Goal: Information Seeking & Learning: Learn about a topic

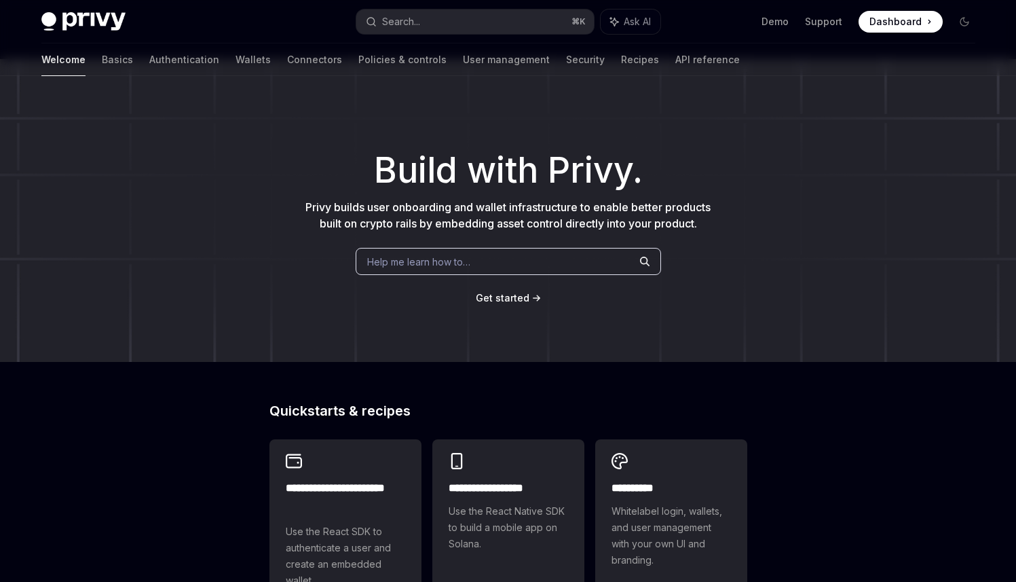
scroll to position [28, 0]
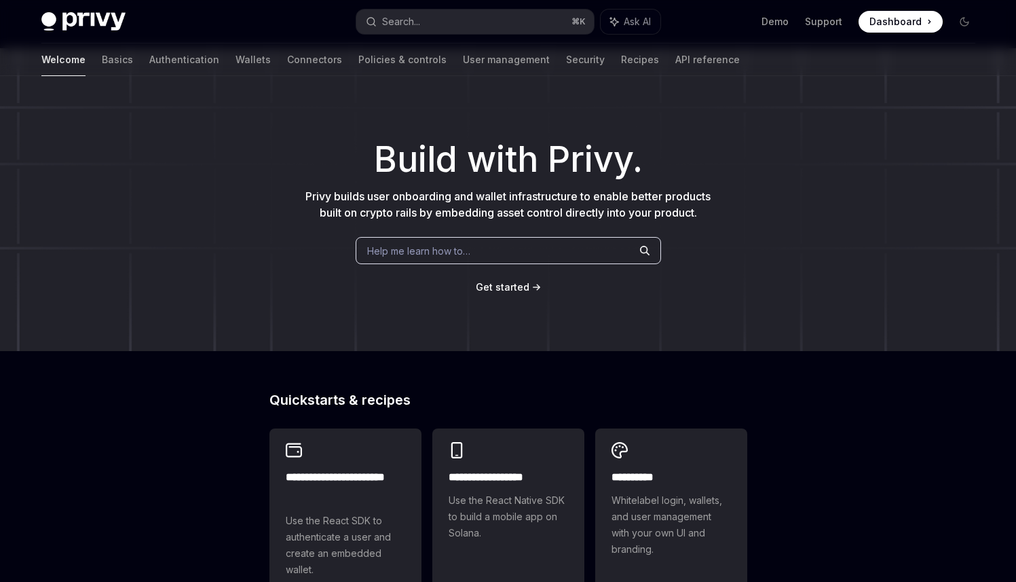
click at [494, 264] on div "Help me learn how to…" at bounding box center [508, 250] width 305 height 27
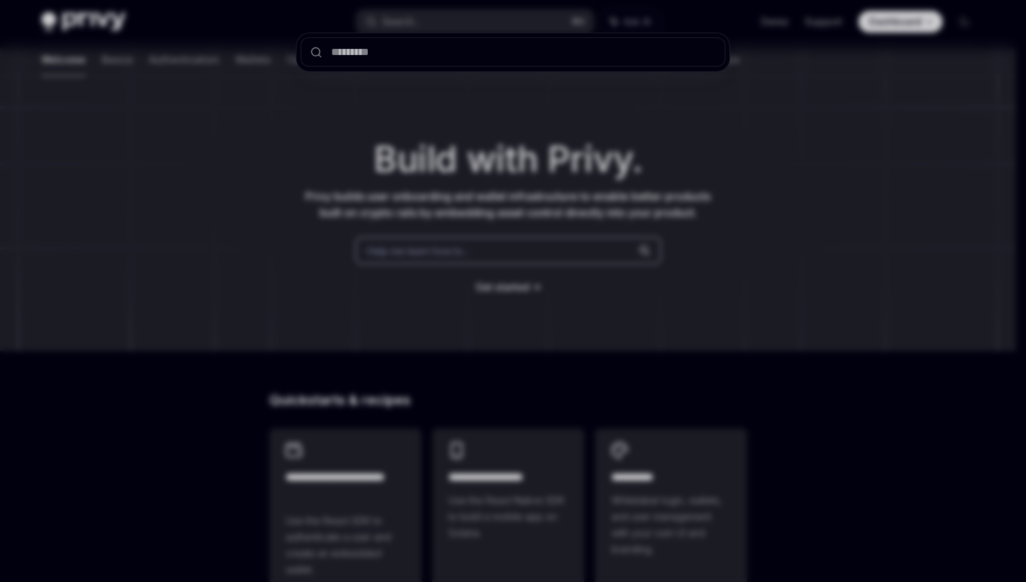
click at [383, 238] on div at bounding box center [513, 291] width 1026 height 582
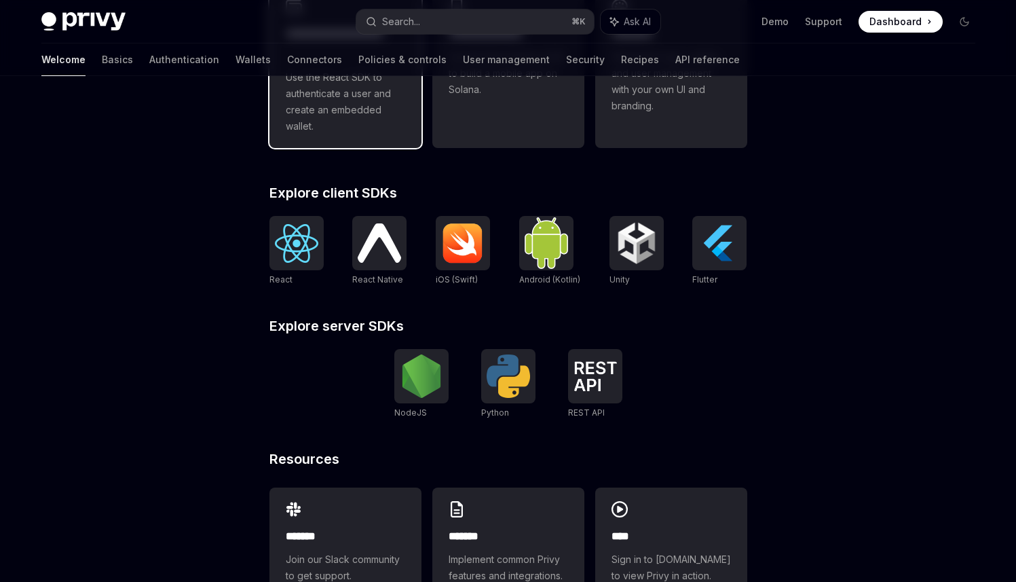
scroll to position [478, 0]
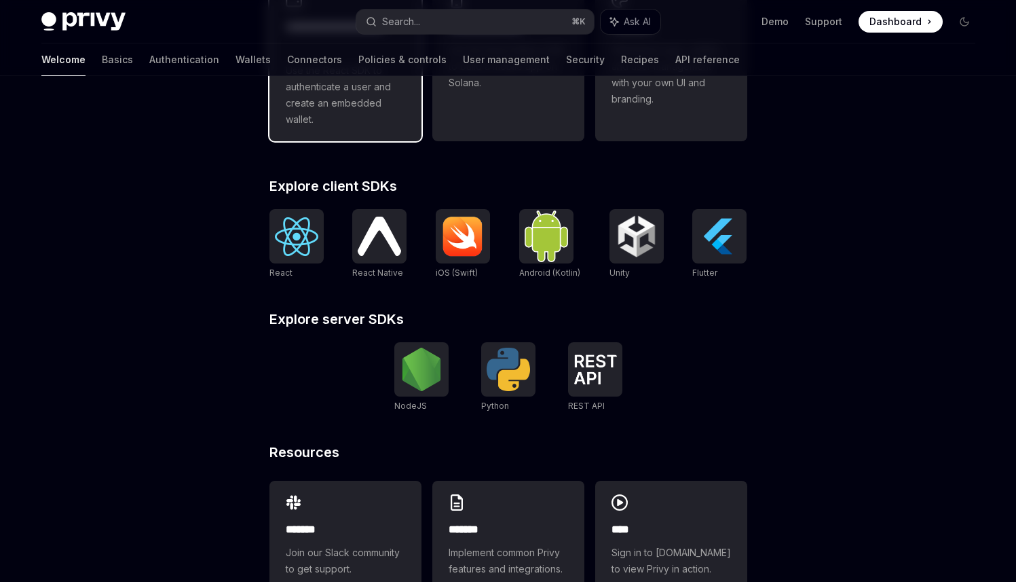
click at [325, 128] on span "Use the React SDK to authenticate a user and create an embedded wallet." at bounding box center [345, 94] width 119 height 65
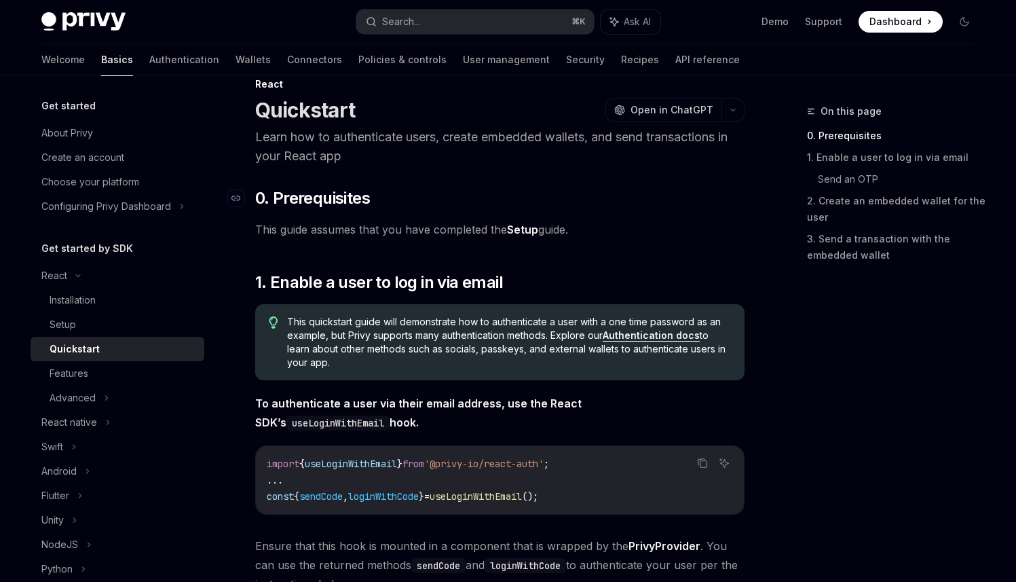
scroll to position [37, 0]
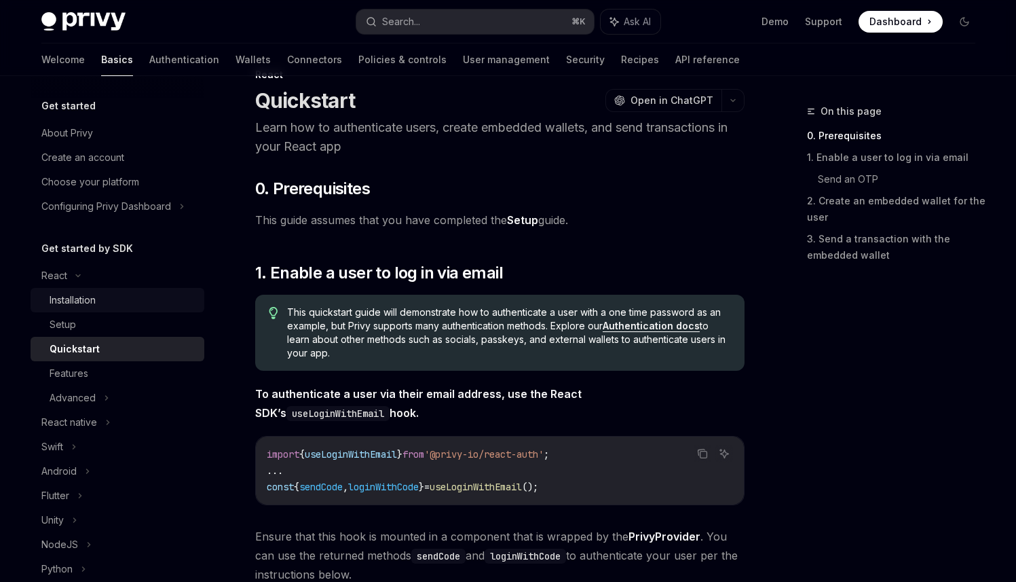
click at [133, 308] on div "Installation" at bounding box center [123, 300] width 147 height 16
type textarea "*"
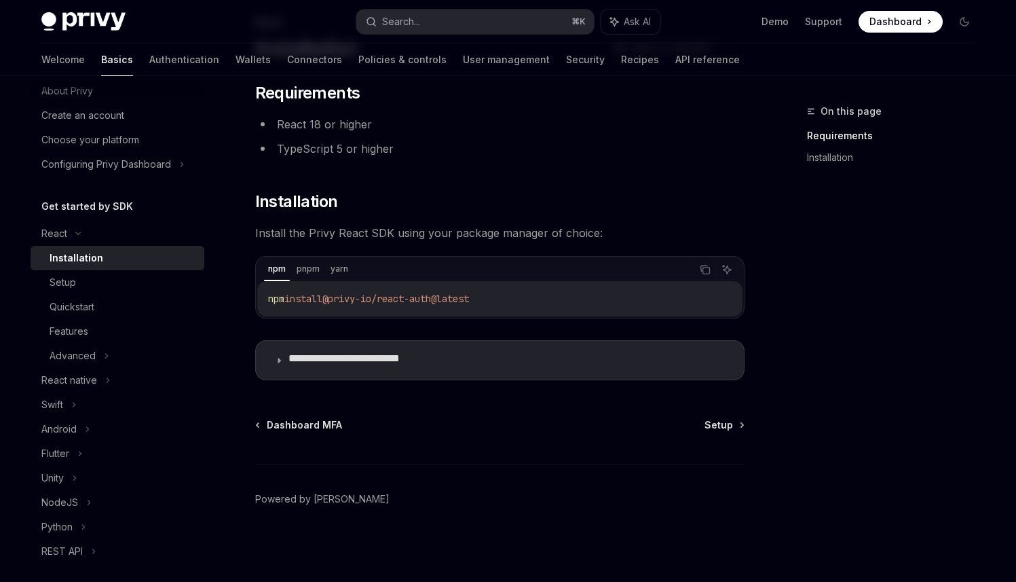
scroll to position [217, 0]
click at [696, 261] on button "Copy the contents from the code block" at bounding box center [705, 270] width 18 height 18
click at [411, 20] on div "Search..." at bounding box center [401, 22] width 38 height 16
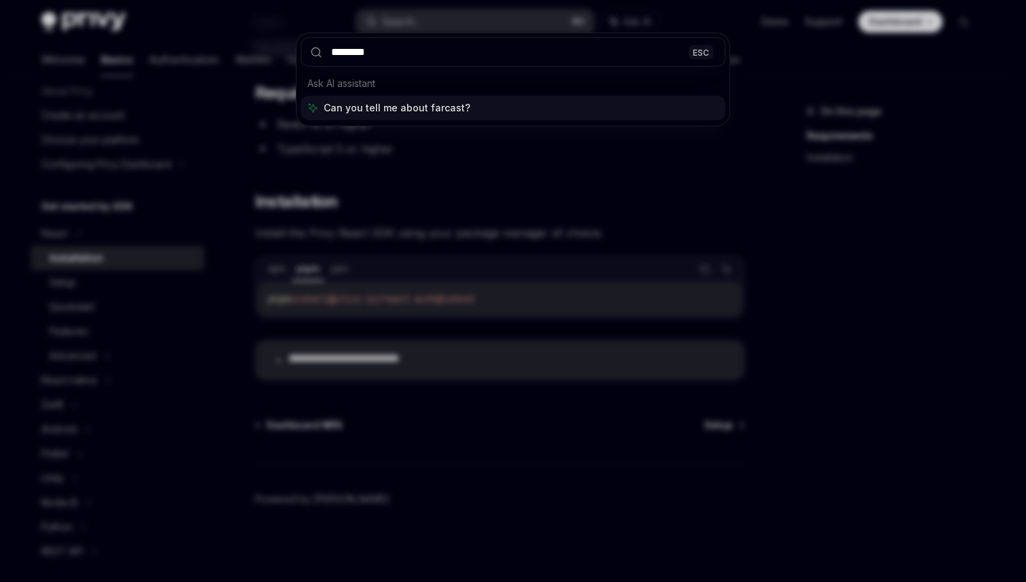
type input "*********"
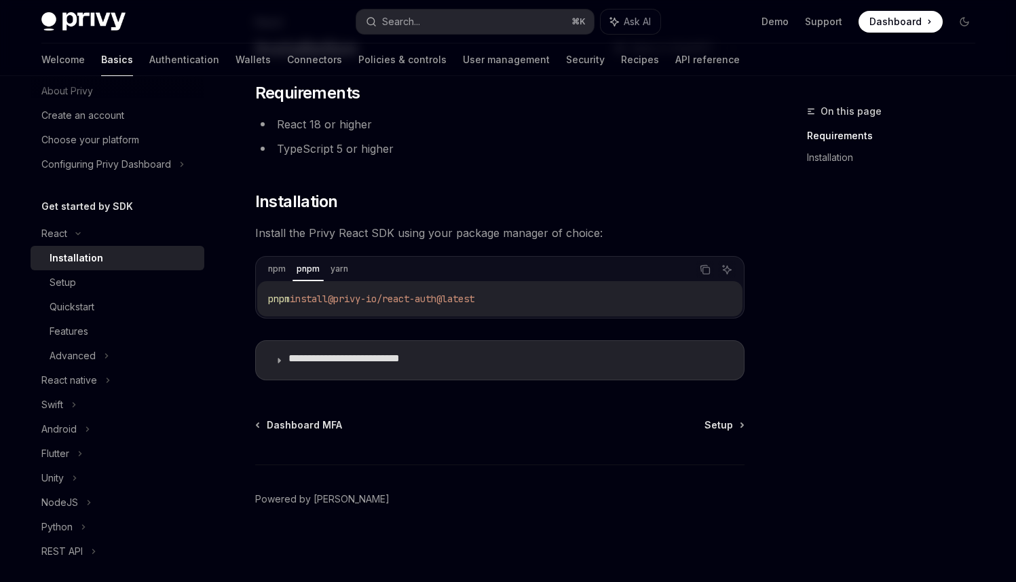
type textarea "*"
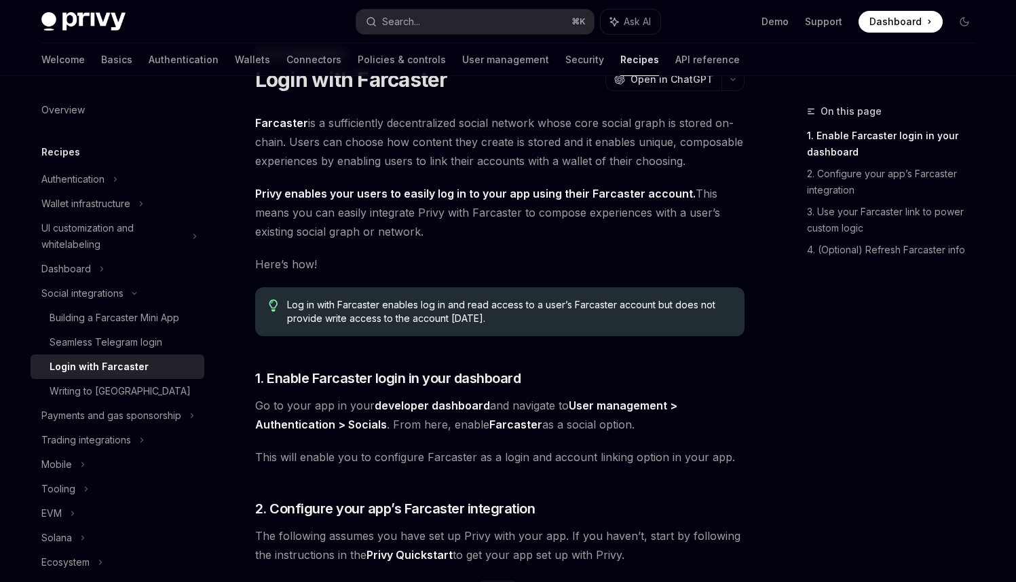
scroll to position [50, 0]
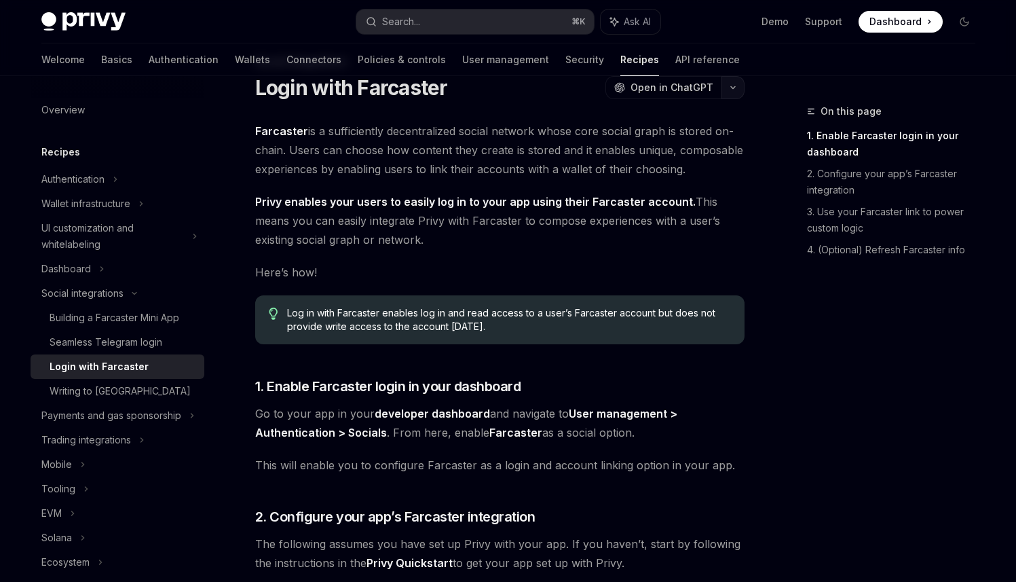
click at [722, 99] on button "button" at bounding box center [733, 87] width 23 height 23
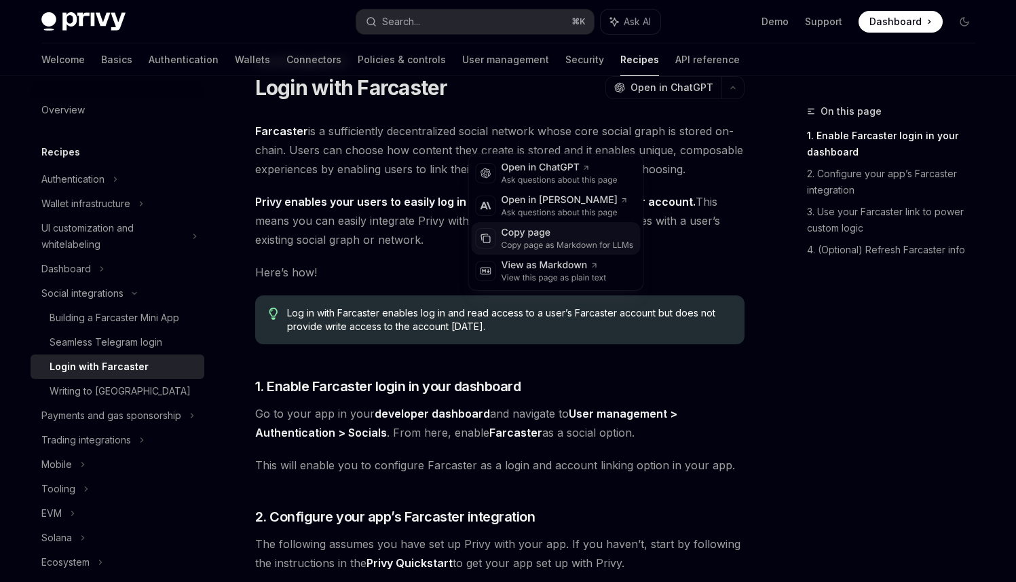
click at [600, 250] on div "Copy page as Markdown for LLMs" at bounding box center [568, 245] width 132 height 11
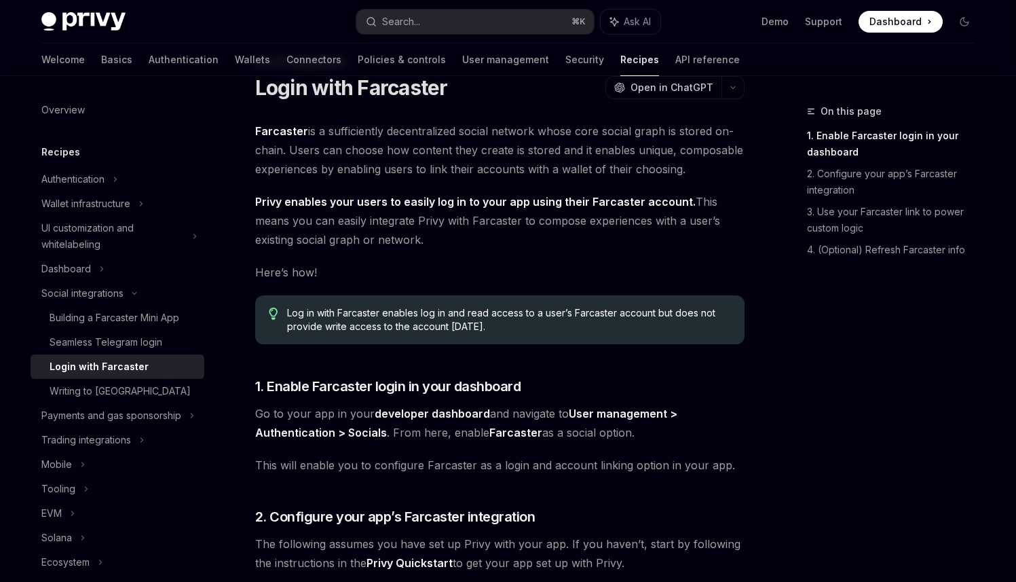
scroll to position [22, 0]
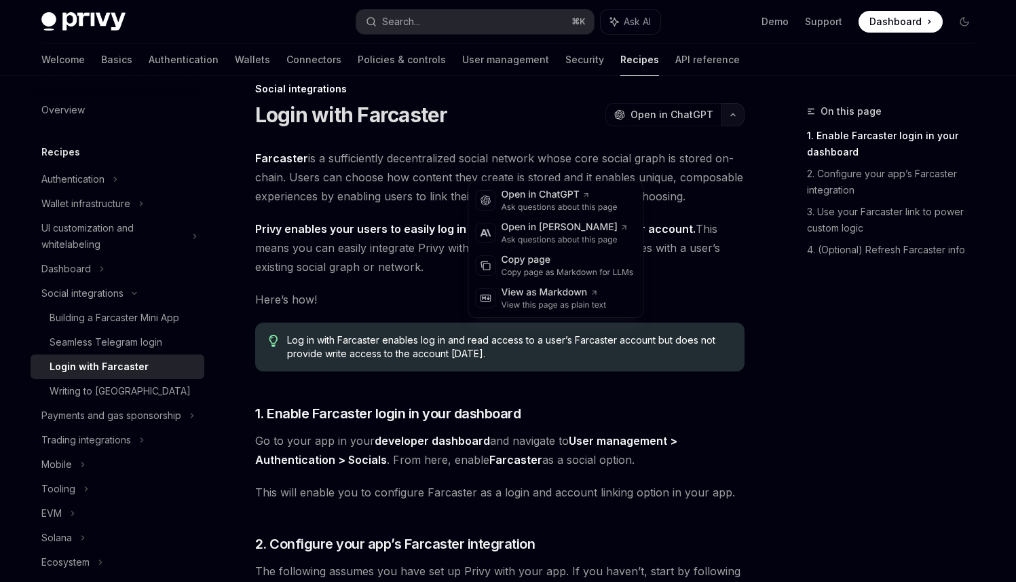
click at [722, 126] on button "button" at bounding box center [733, 114] width 23 height 23
click at [560, 267] on div "Copy page" at bounding box center [568, 260] width 132 height 14
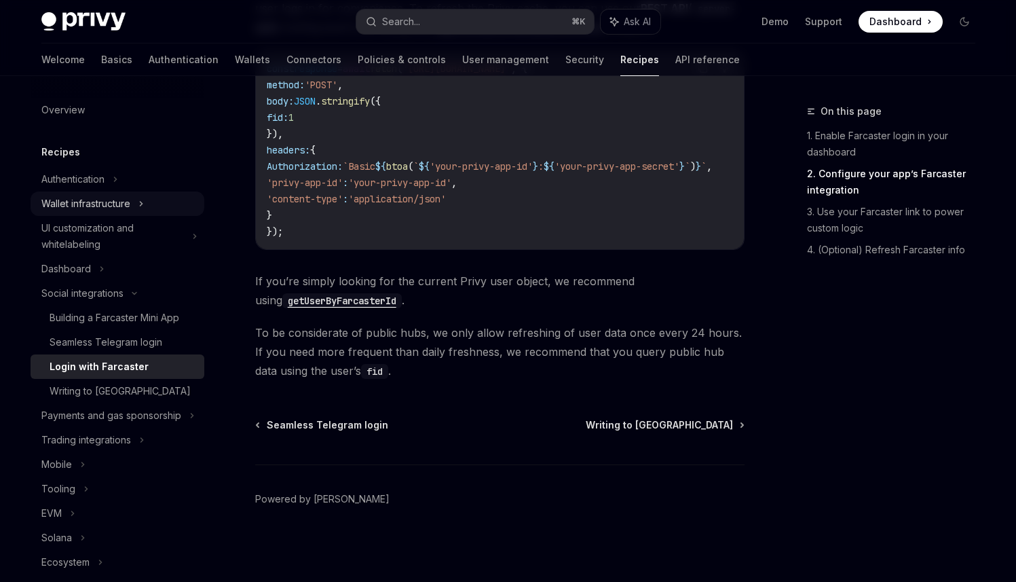
scroll to position [1527, 0]
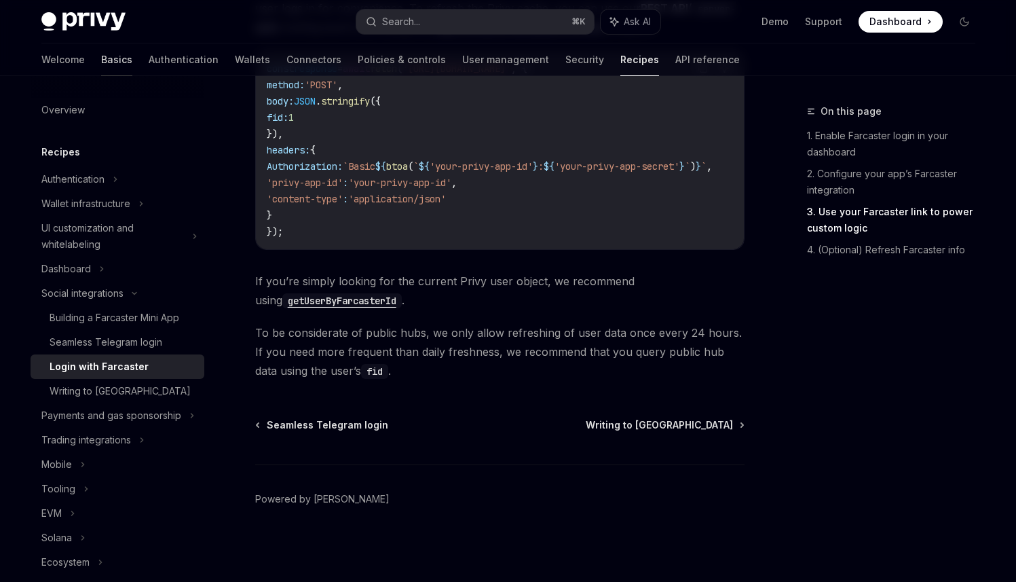
click at [101, 76] on link "Basics" at bounding box center [116, 59] width 31 height 33
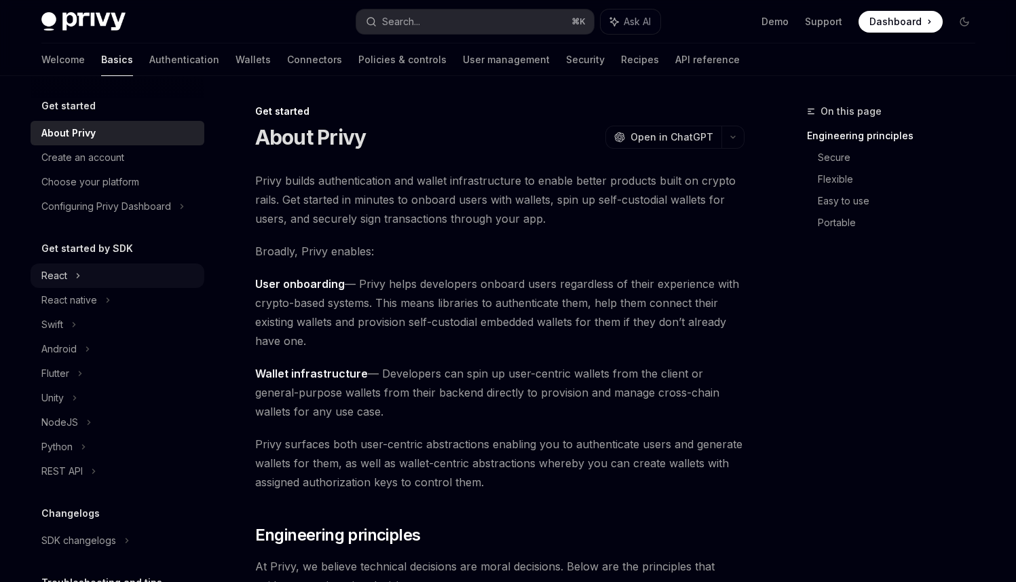
click at [67, 284] on div "React" at bounding box center [54, 275] width 26 height 16
type textarea "*"
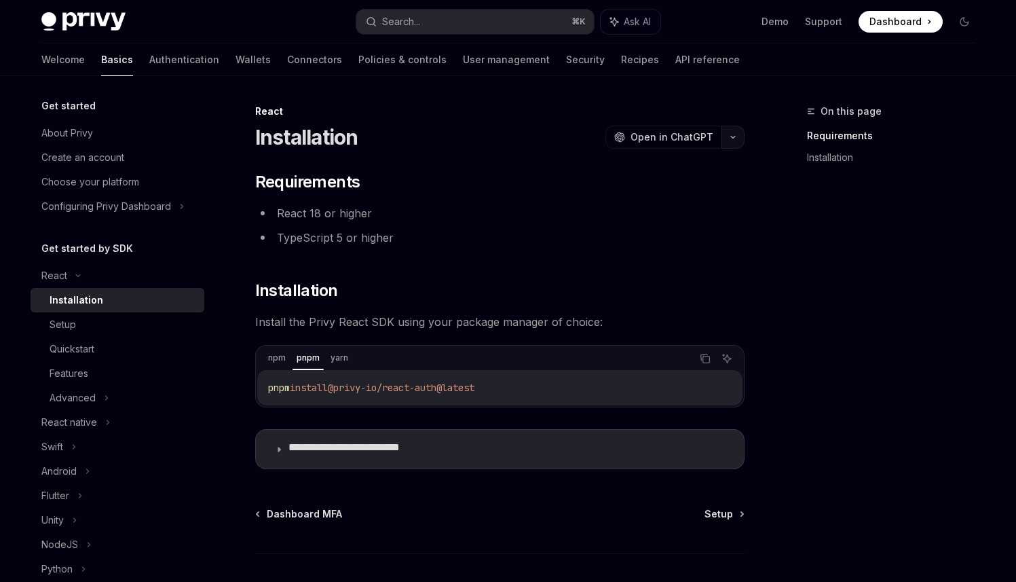
drag, startPoint x: 654, startPoint y: 167, endPoint x: 684, endPoint y: 167, distance: 29.2
click at [684, 149] on div "OpenAI Open in ChatGPT" at bounding box center [675, 137] width 139 height 23
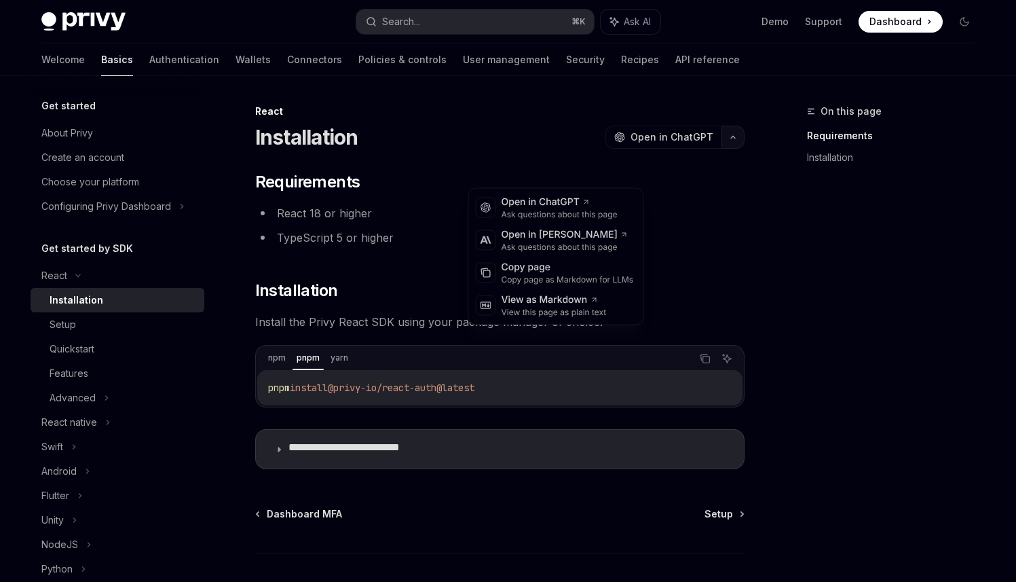
click at [722, 149] on button "button" at bounding box center [733, 137] width 23 height 23
click at [580, 274] on div "Copy page" at bounding box center [568, 268] width 132 height 14
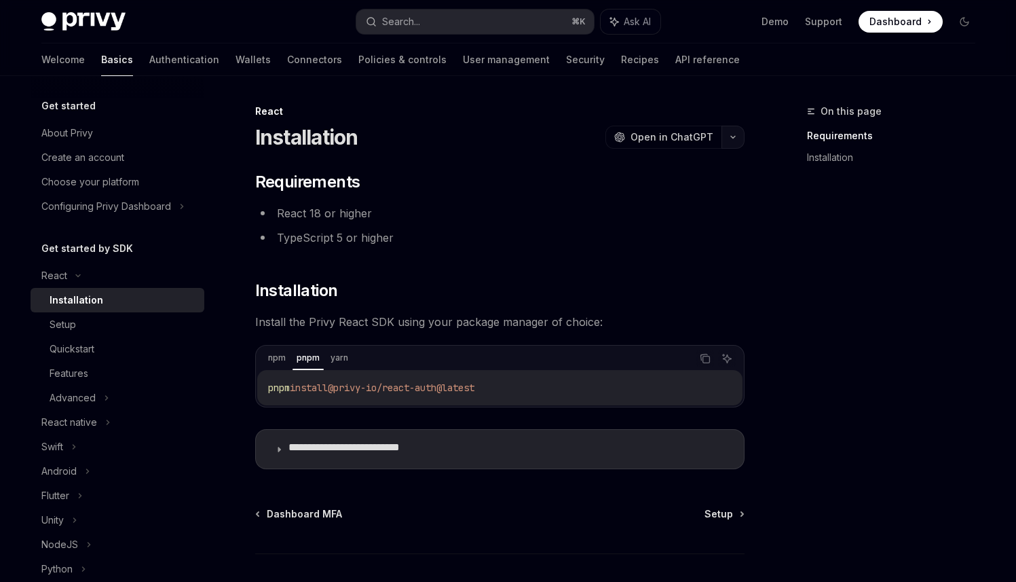
click at [722, 149] on button "button" at bounding box center [733, 137] width 23 height 23
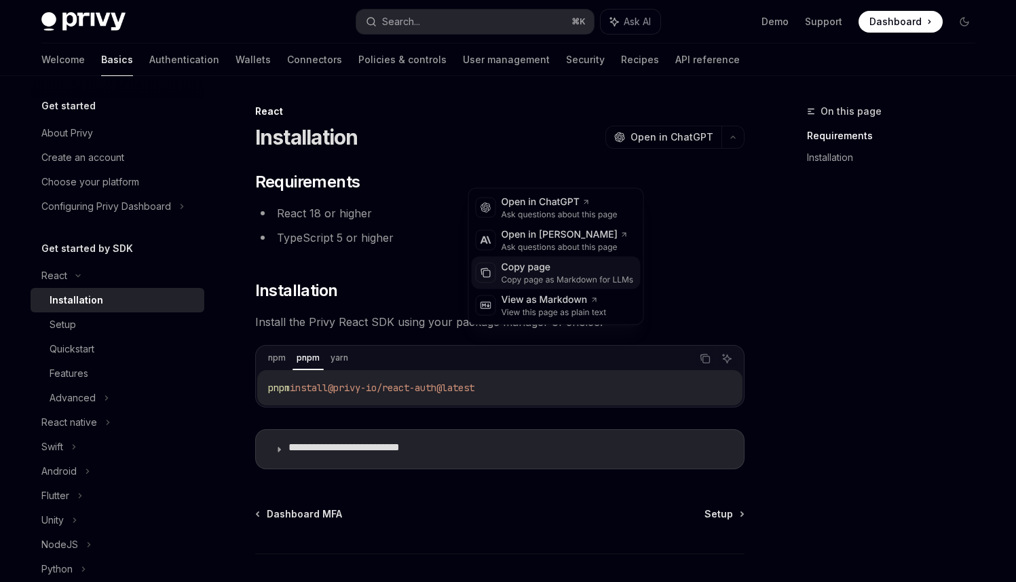
click at [574, 274] on div "Copy page" at bounding box center [568, 268] width 132 height 14
